Goal: Find contact information: Find contact information

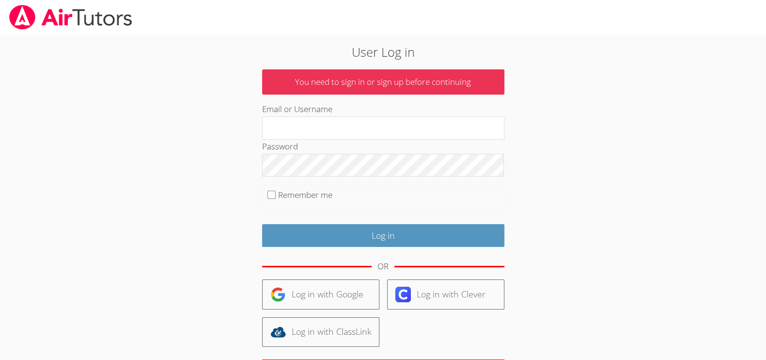
type input "[EMAIL_ADDRESS][DOMAIN_NAME]"
click at [346, 222] on div "Log in" at bounding box center [383, 232] width 242 height 30
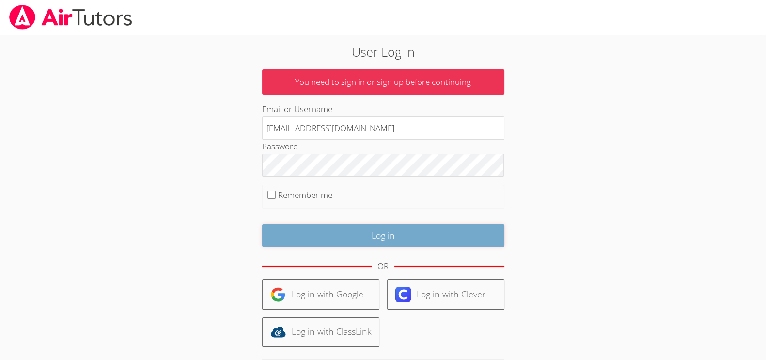
click at [346, 243] on input "Log in" at bounding box center [383, 235] width 242 height 23
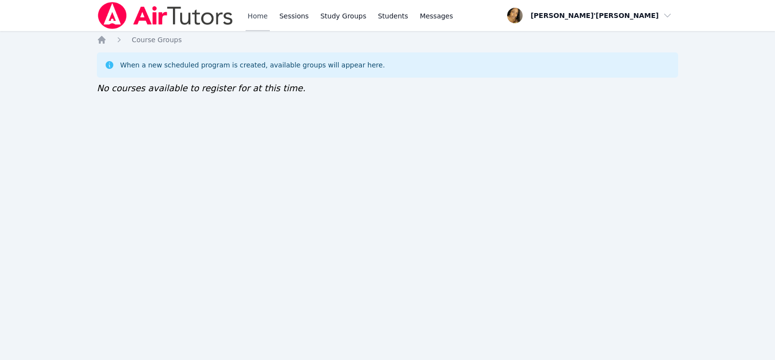
click at [267, 9] on link "Home" at bounding box center [258, 15] width 24 height 31
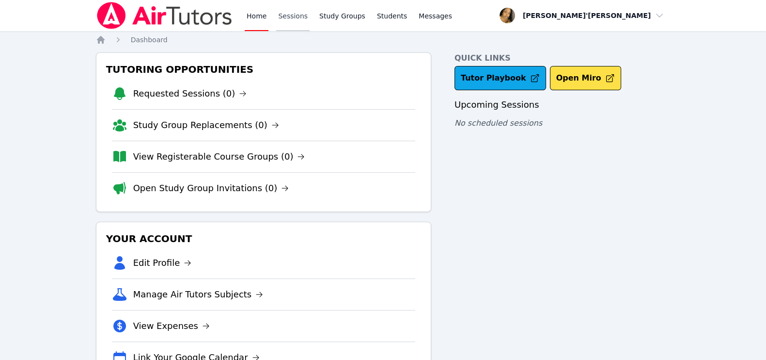
click at [293, 20] on link "Sessions" at bounding box center [292, 15] width 33 height 31
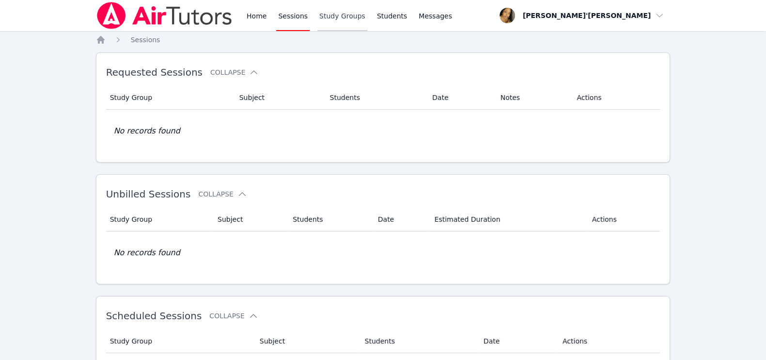
click at [343, 20] on link "Study Groups" at bounding box center [342, 15] width 50 height 31
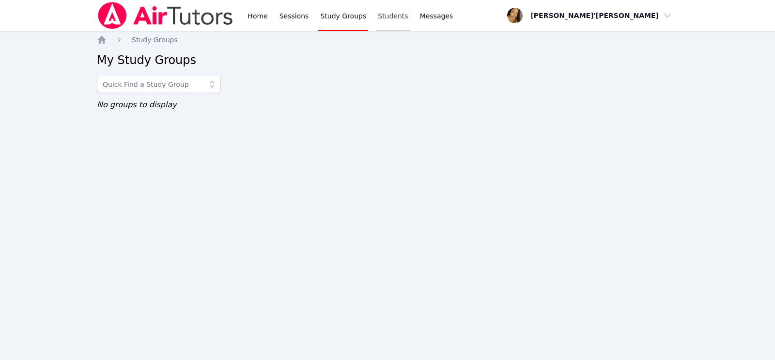
click at [394, 16] on link "Students" at bounding box center [393, 15] width 34 height 31
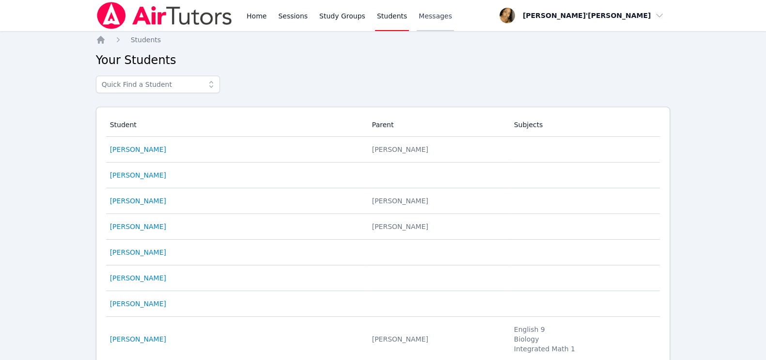
click at [422, 13] on span "Messages" at bounding box center [435, 16] width 33 height 10
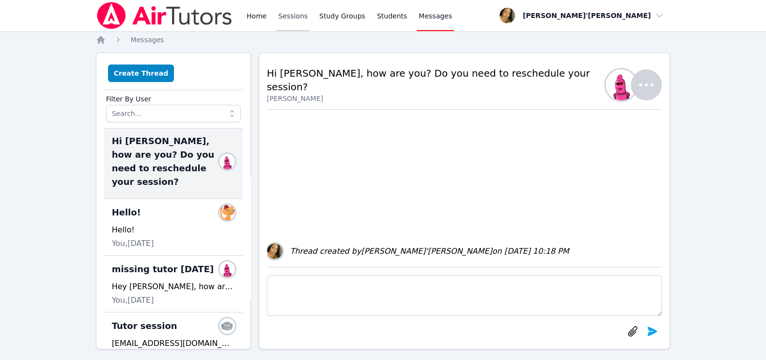
click at [299, 14] on link "Sessions" at bounding box center [292, 15] width 33 height 31
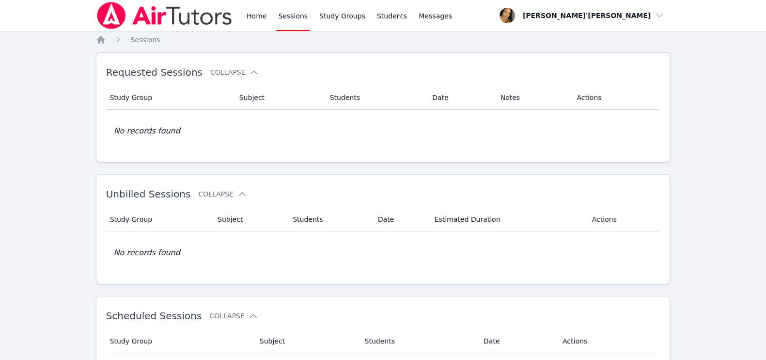
click at [150, 129] on td "No records found" at bounding box center [383, 131] width 554 height 43
click at [375, 13] on link "Students" at bounding box center [392, 15] width 34 height 31
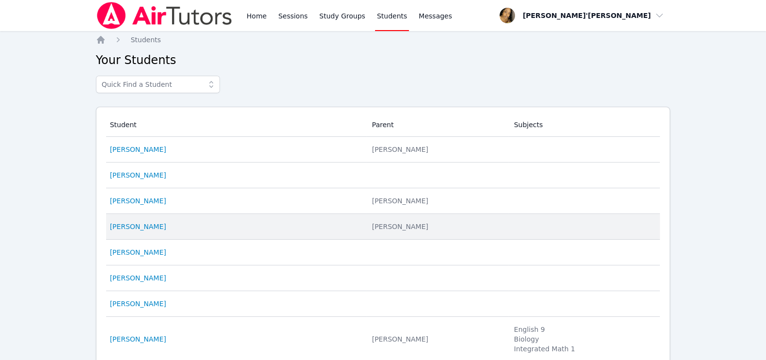
click at [148, 232] on td "Student Brittany Amaya" at bounding box center [236, 227] width 260 height 26
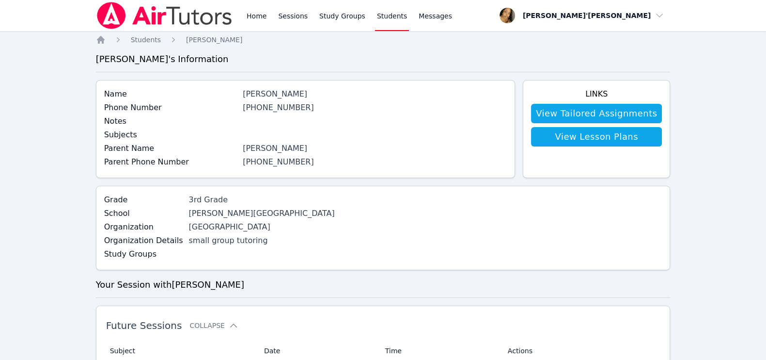
click at [258, 162] on link "(956) 540-5247" at bounding box center [278, 161] width 71 height 9
click at [254, 20] on link "Home" at bounding box center [257, 15] width 24 height 31
